Goal: Information Seeking & Learning: Learn about a topic

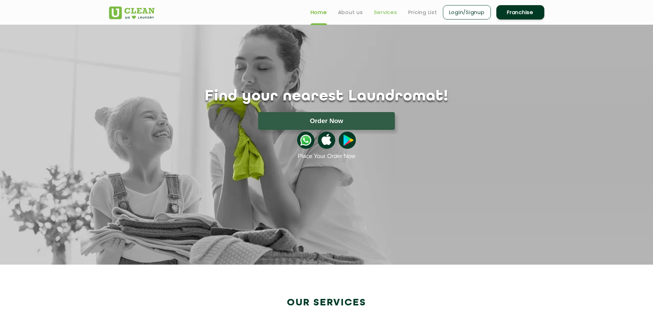
click at [384, 13] on link "Services" at bounding box center [385, 12] width 23 height 8
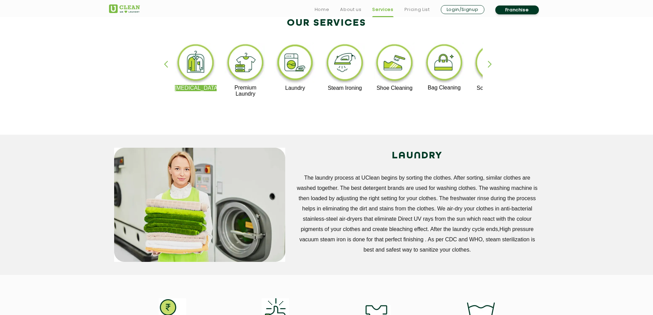
scroll to position [171, 0]
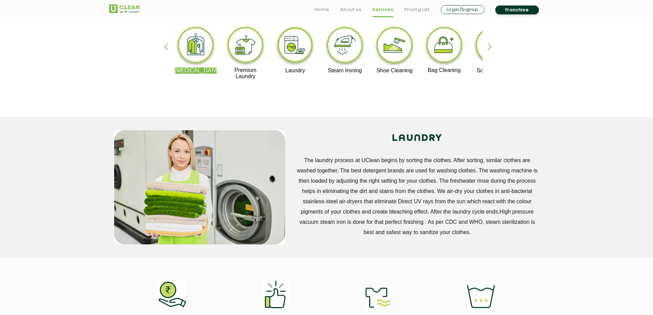
click at [490, 45] on div "button" at bounding box center [493, 52] width 10 height 19
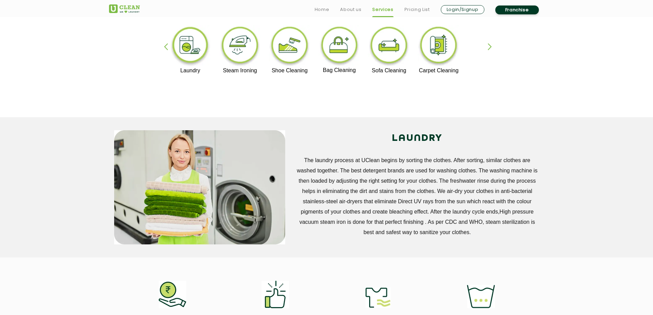
click at [492, 46] on div "button" at bounding box center [493, 52] width 10 height 19
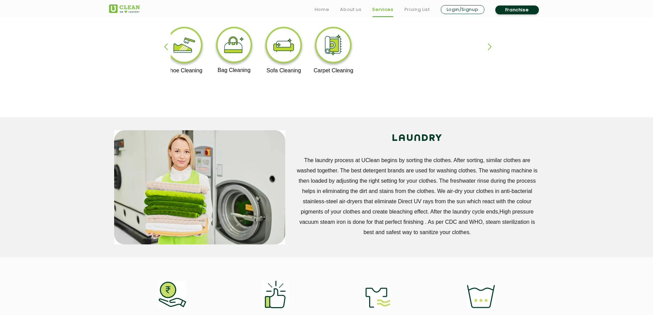
click at [162, 48] on div "[MEDICAL_DATA] Premium Laundry Laundry Steam Ironing Shoe Cleaning Bag Cleaning…" at bounding box center [327, 55] width 446 height 123
click at [164, 47] on div "button" at bounding box center [169, 52] width 10 height 19
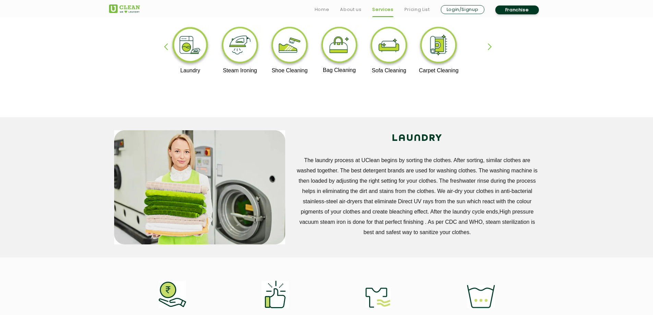
click at [164, 47] on div "button" at bounding box center [169, 52] width 10 height 19
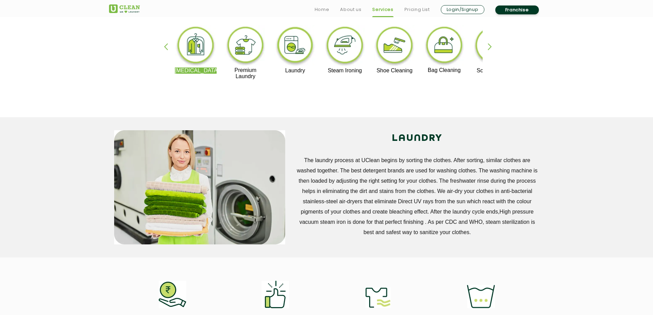
click at [197, 49] on img at bounding box center [196, 46] width 42 height 43
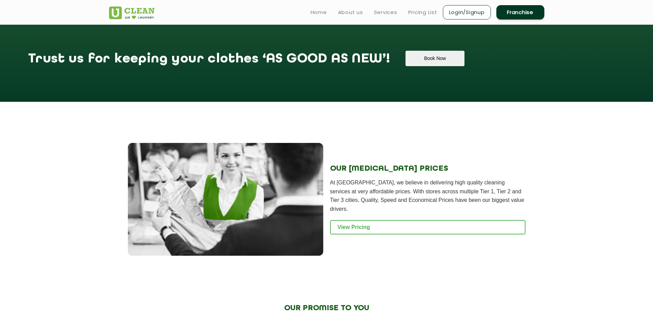
scroll to position [651, 0]
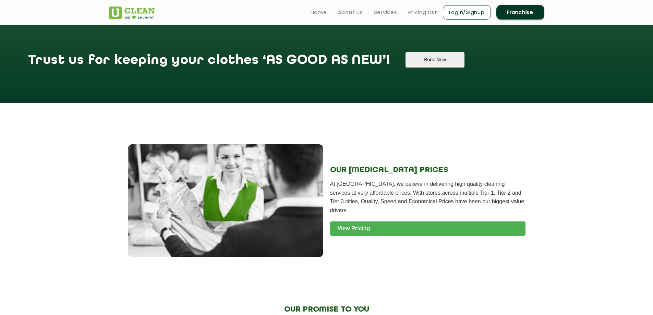
click at [351, 221] on link "View Pricing" at bounding box center [427, 228] width 195 height 14
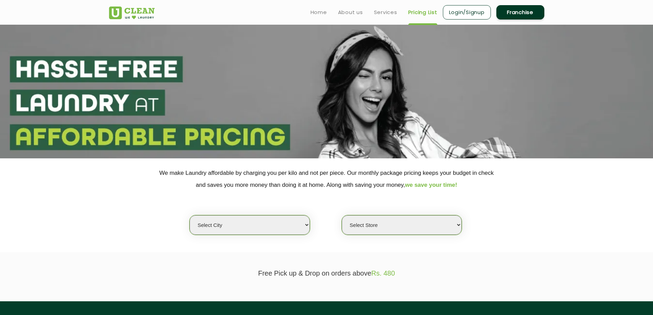
click at [304, 223] on select "Select city [GEOGRAPHIC_DATA] [GEOGRAPHIC_DATA] [GEOGRAPHIC_DATA] [GEOGRAPHIC_D…" at bounding box center [250, 225] width 120 height 20
select select "26"
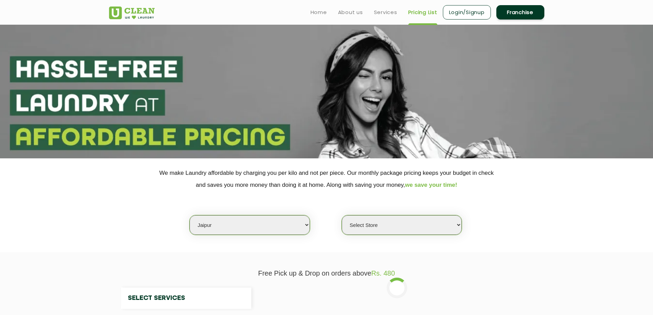
click at [206, 227] on select "Select city [GEOGRAPHIC_DATA] [GEOGRAPHIC_DATA] [GEOGRAPHIC_DATA] [GEOGRAPHIC_D…" at bounding box center [250, 225] width 120 height 20
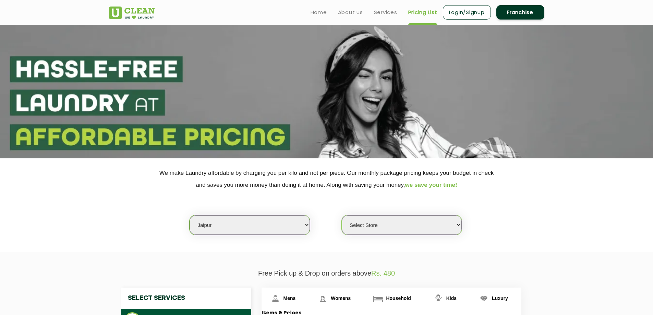
click at [375, 225] on select "Select Store UClean Jagatpura UClean Vaishali Nagar Jaipur UClean Vidhyadhar Na…" at bounding box center [402, 225] width 120 height 20
select select "57"
click at [342, 215] on select "Select Store UClean Jagatpura UClean Vaishali Nagar Jaipur UClean Vidhyadhar Na…" at bounding box center [402, 225] width 120 height 20
